Goal: Information Seeking & Learning: Learn about a topic

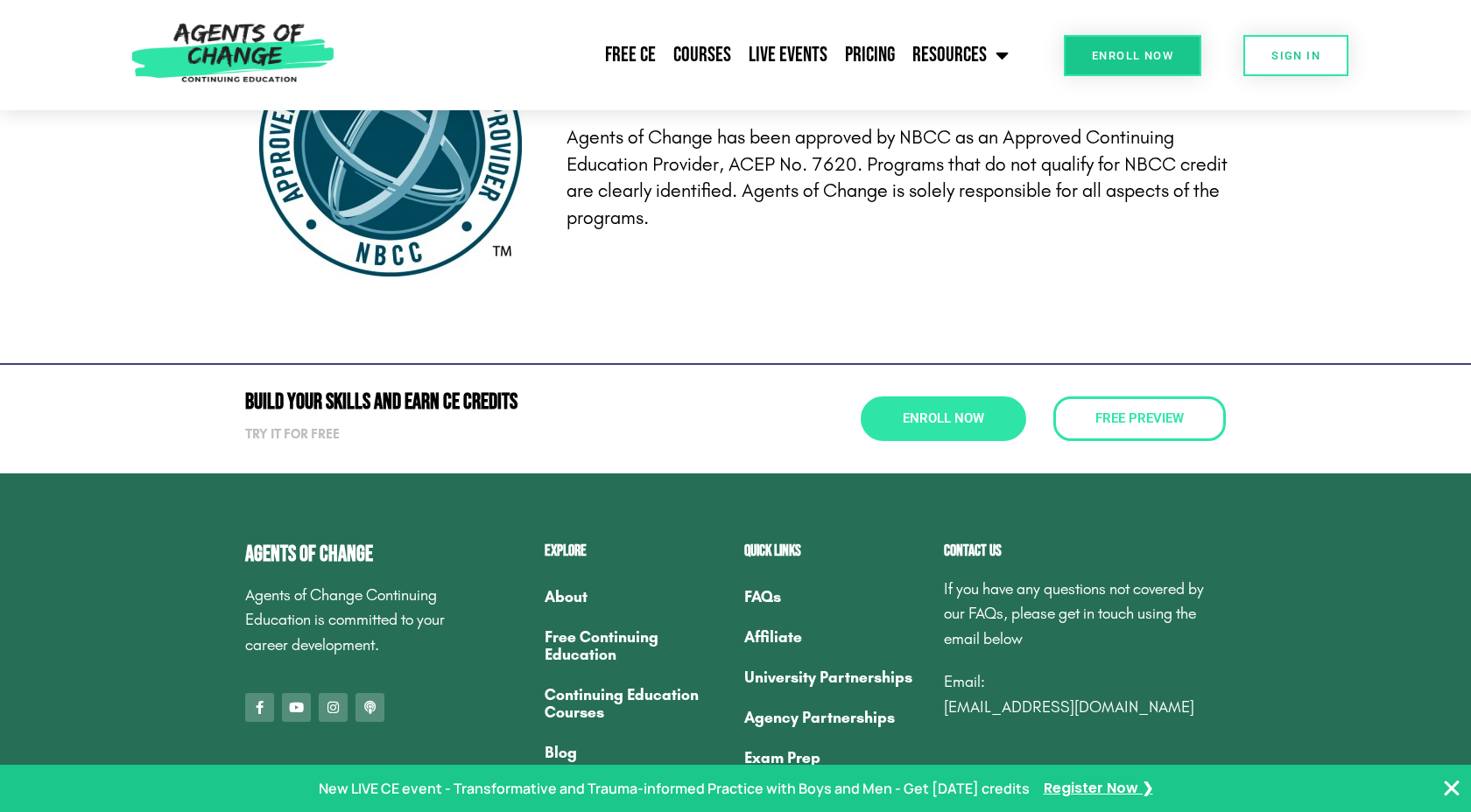
scroll to position [5731, 0]
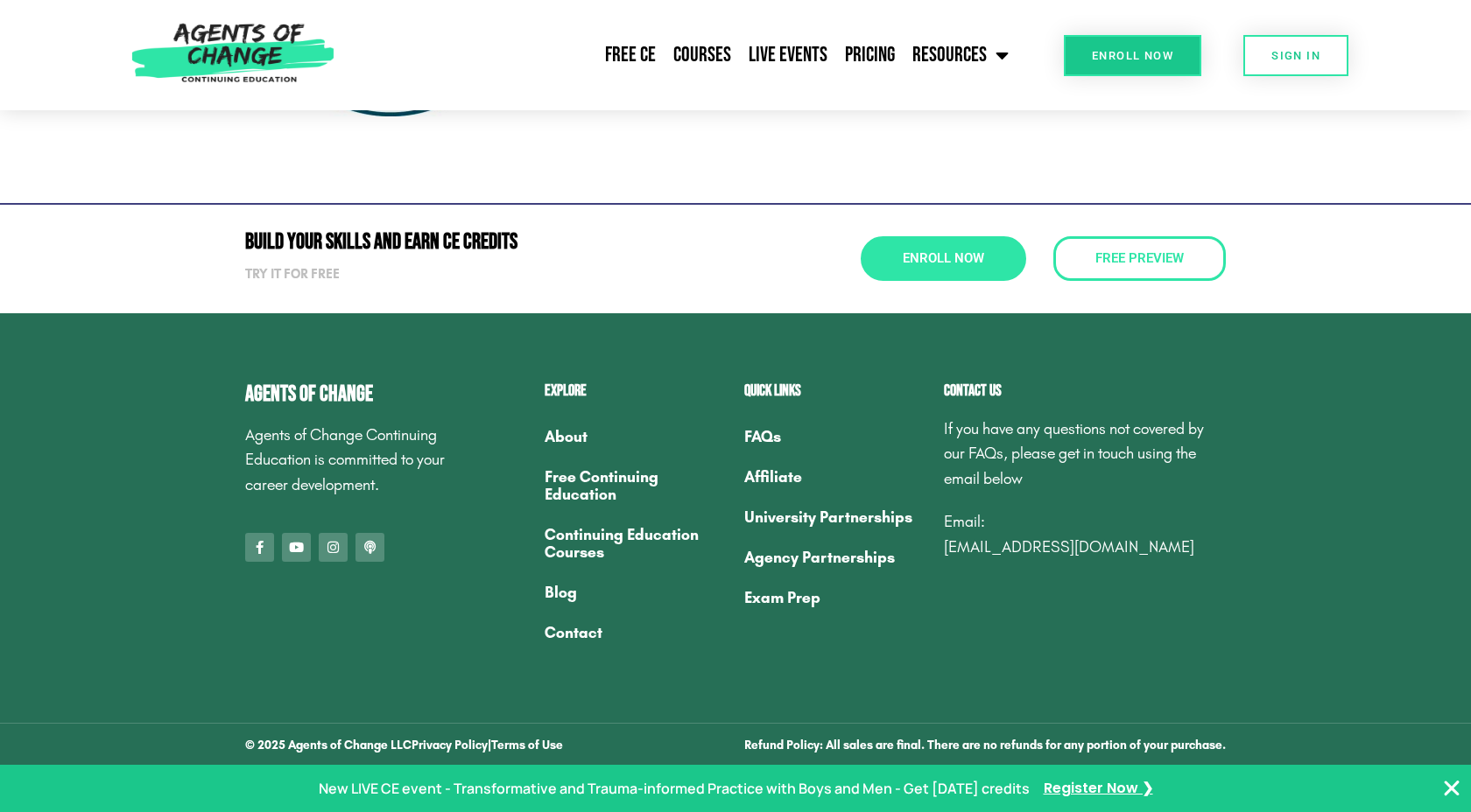
click at [590, 542] on link "Continuing Education Courses" at bounding box center [636, 543] width 182 height 58
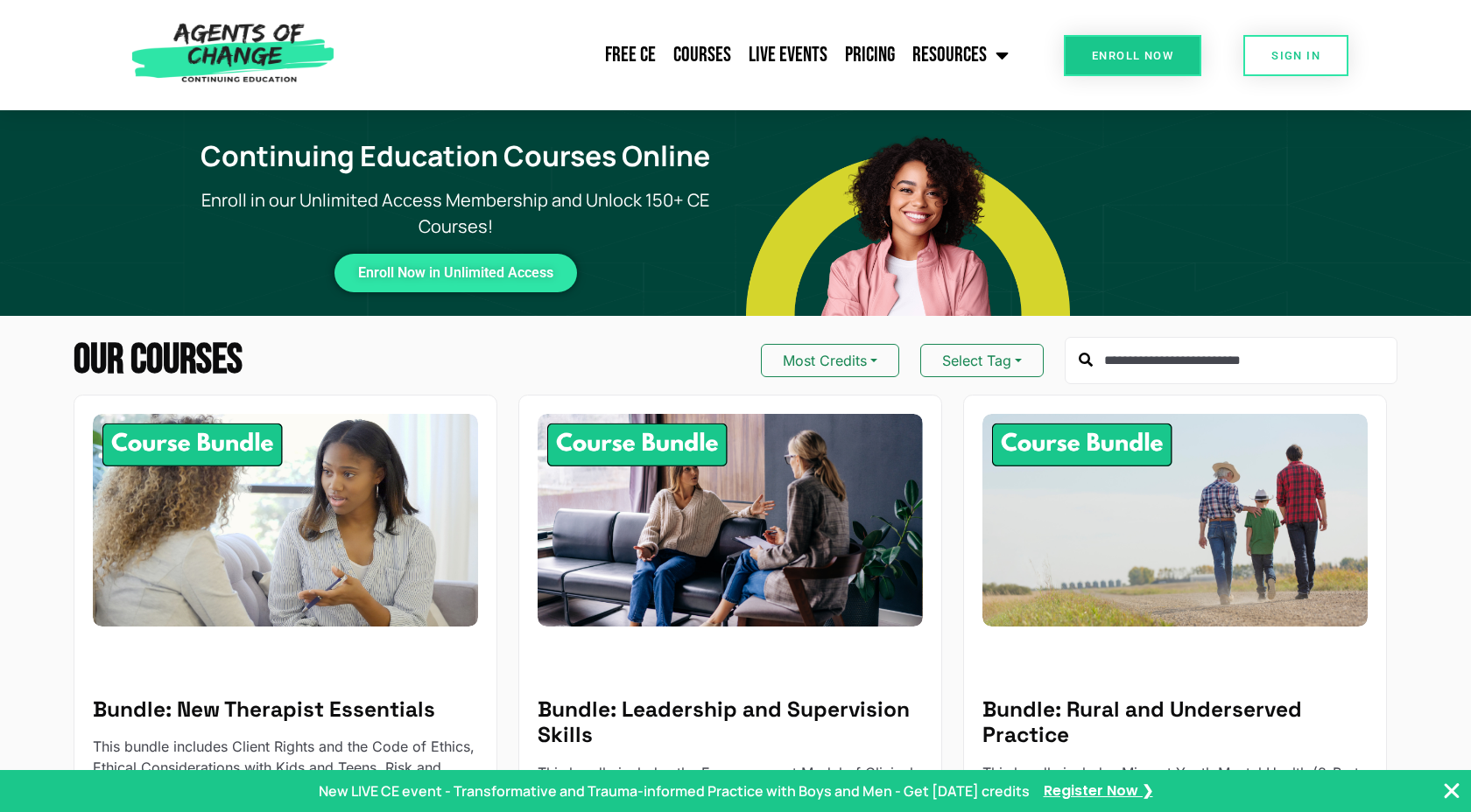
click at [246, 46] on img at bounding box center [233, 55] width 221 height 110
